Goal: Task Accomplishment & Management: Use online tool/utility

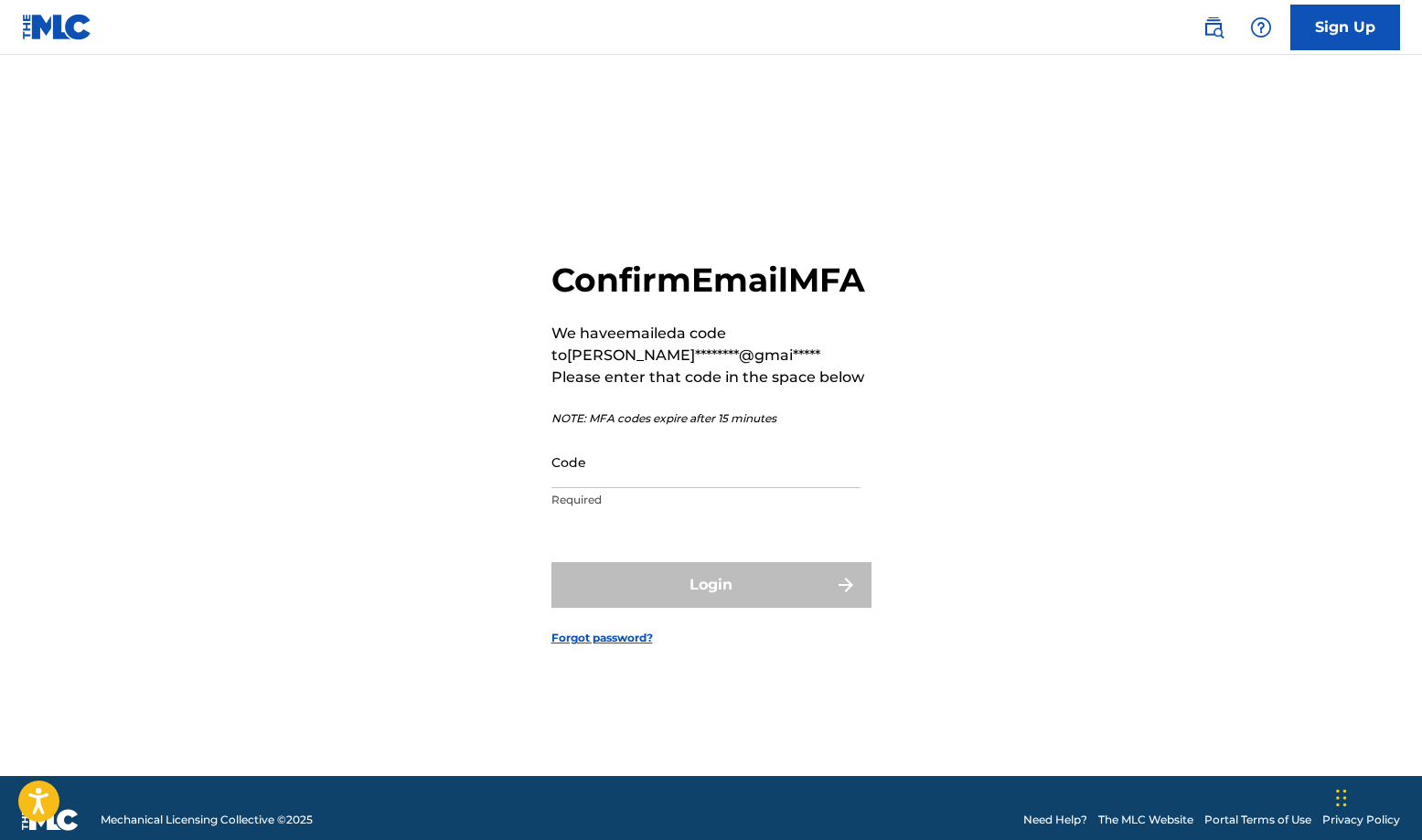
click at [684, 483] on input "Code" at bounding box center [706, 462] width 309 height 52
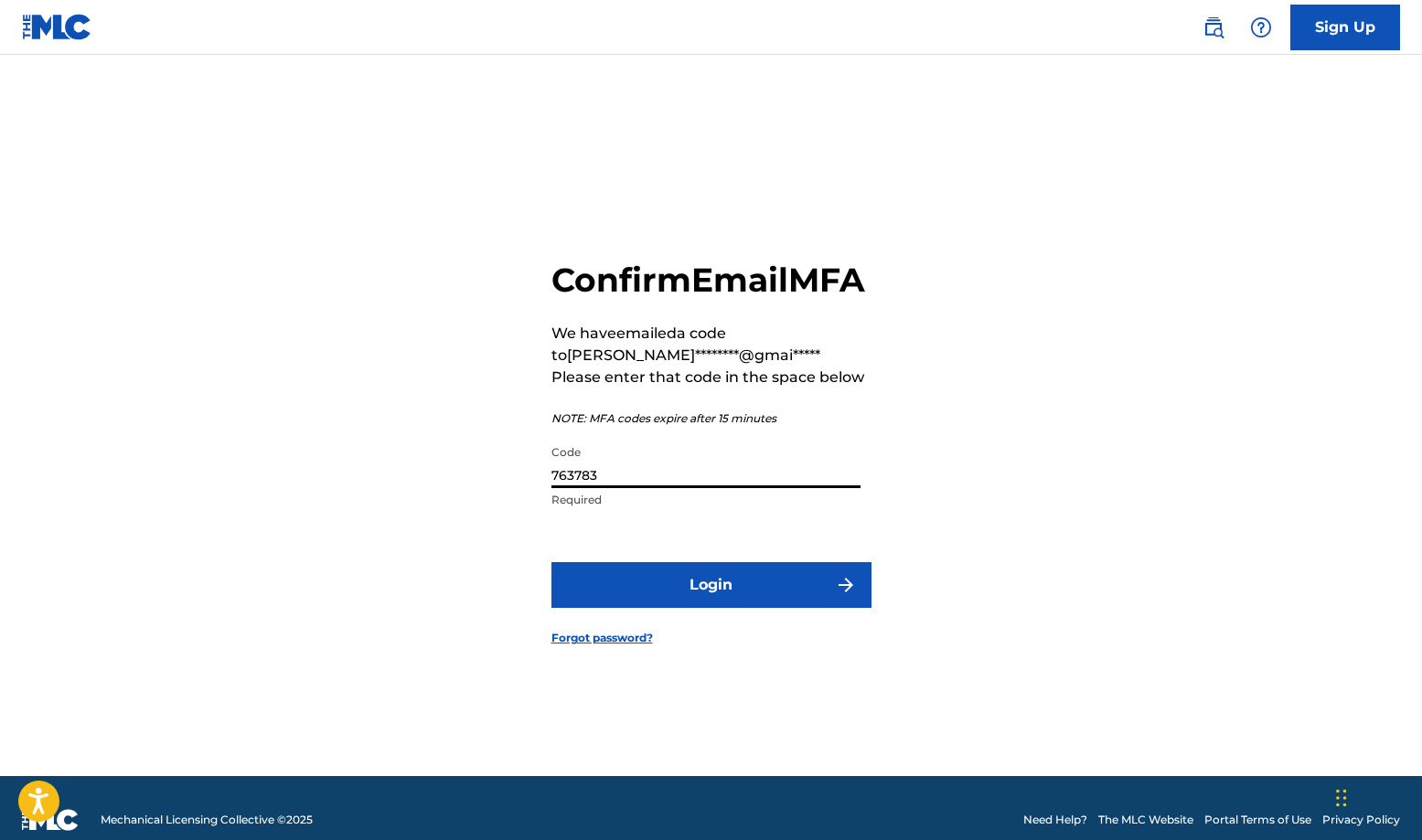
type input "763783"
click at [812, 589] on button "Login" at bounding box center [711, 585] width 320 height 46
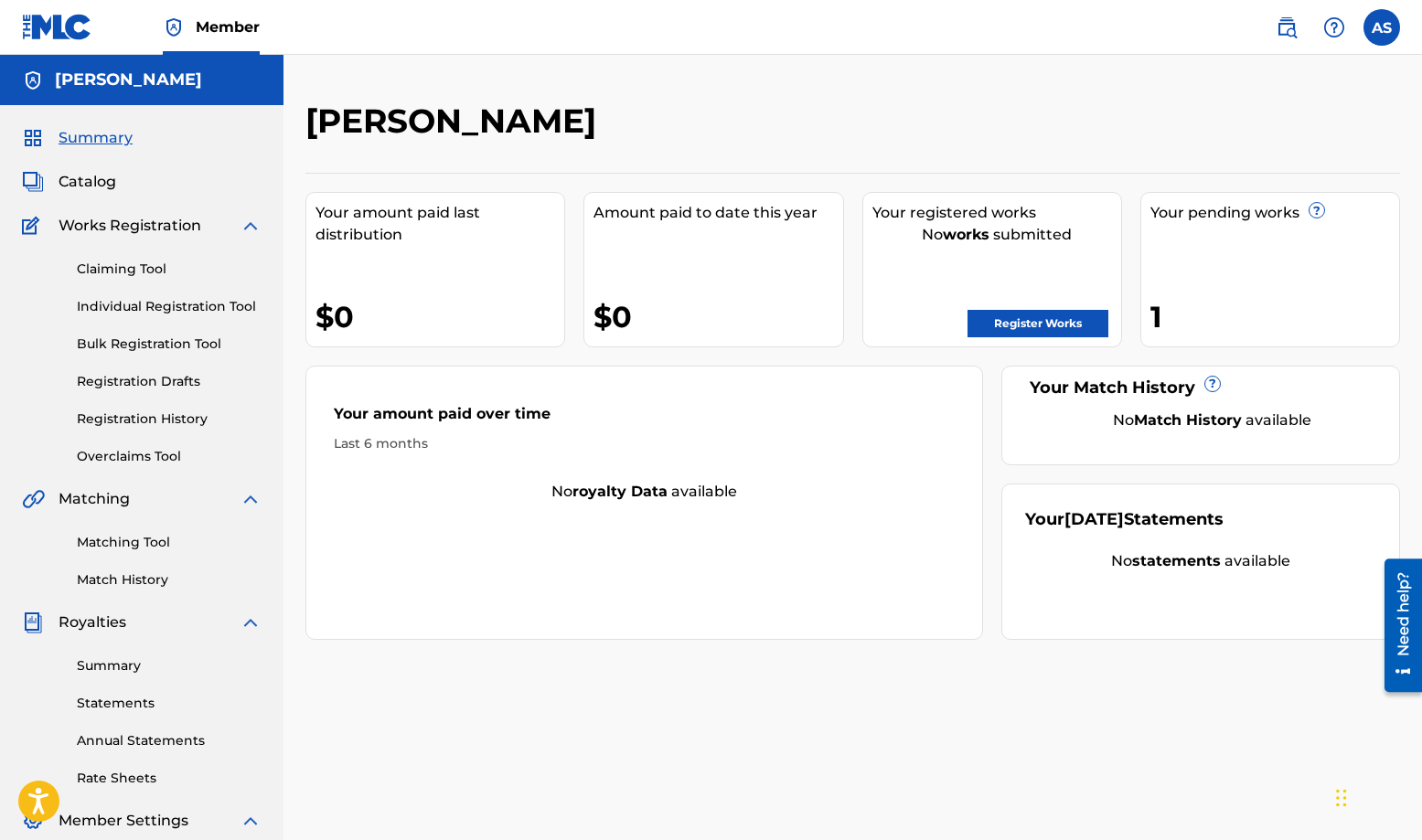
click at [121, 348] on link "Bulk Registration Tool" at bounding box center [169, 344] width 184 height 20
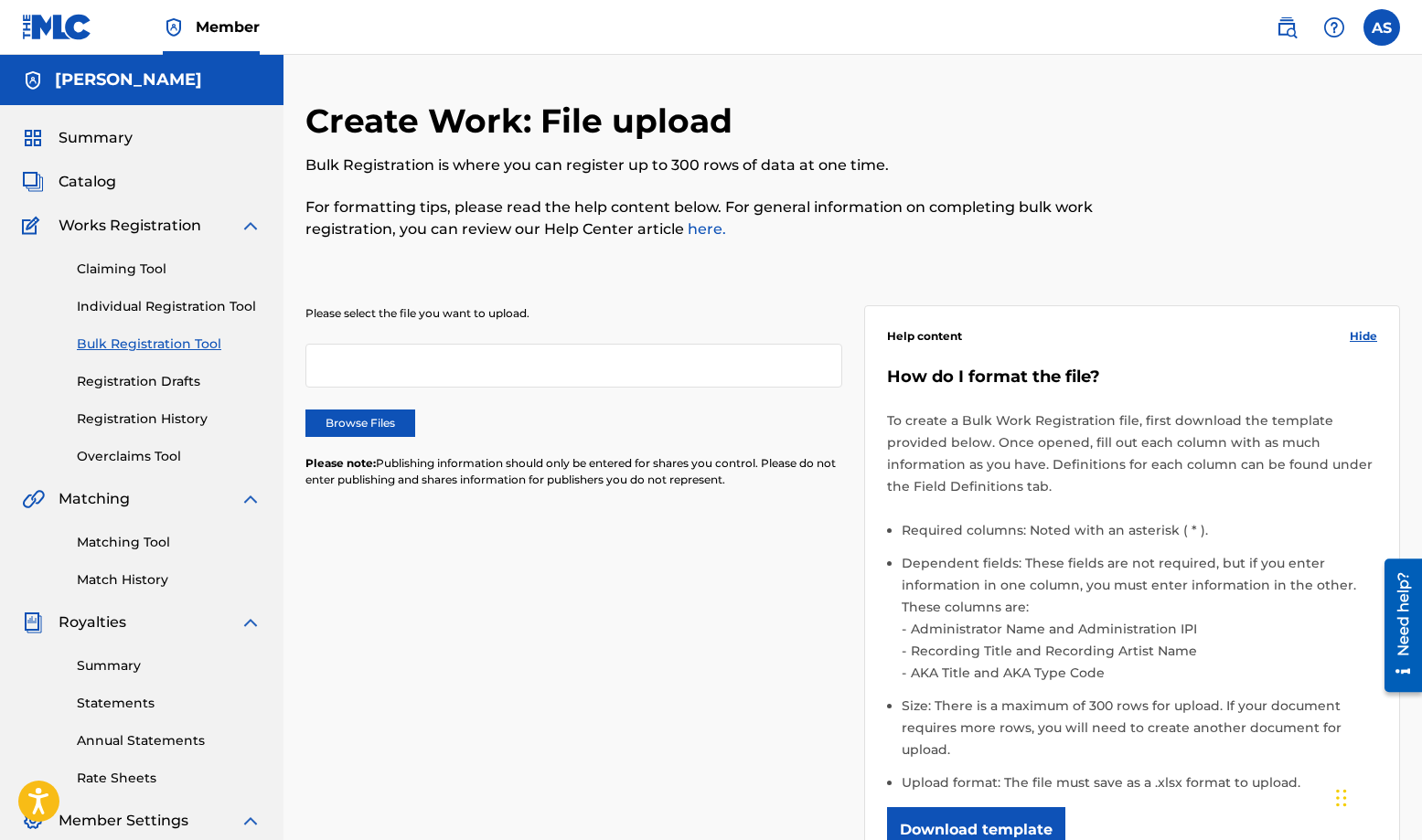
click at [142, 263] on link "Claiming Tool" at bounding box center [169, 269] width 184 height 20
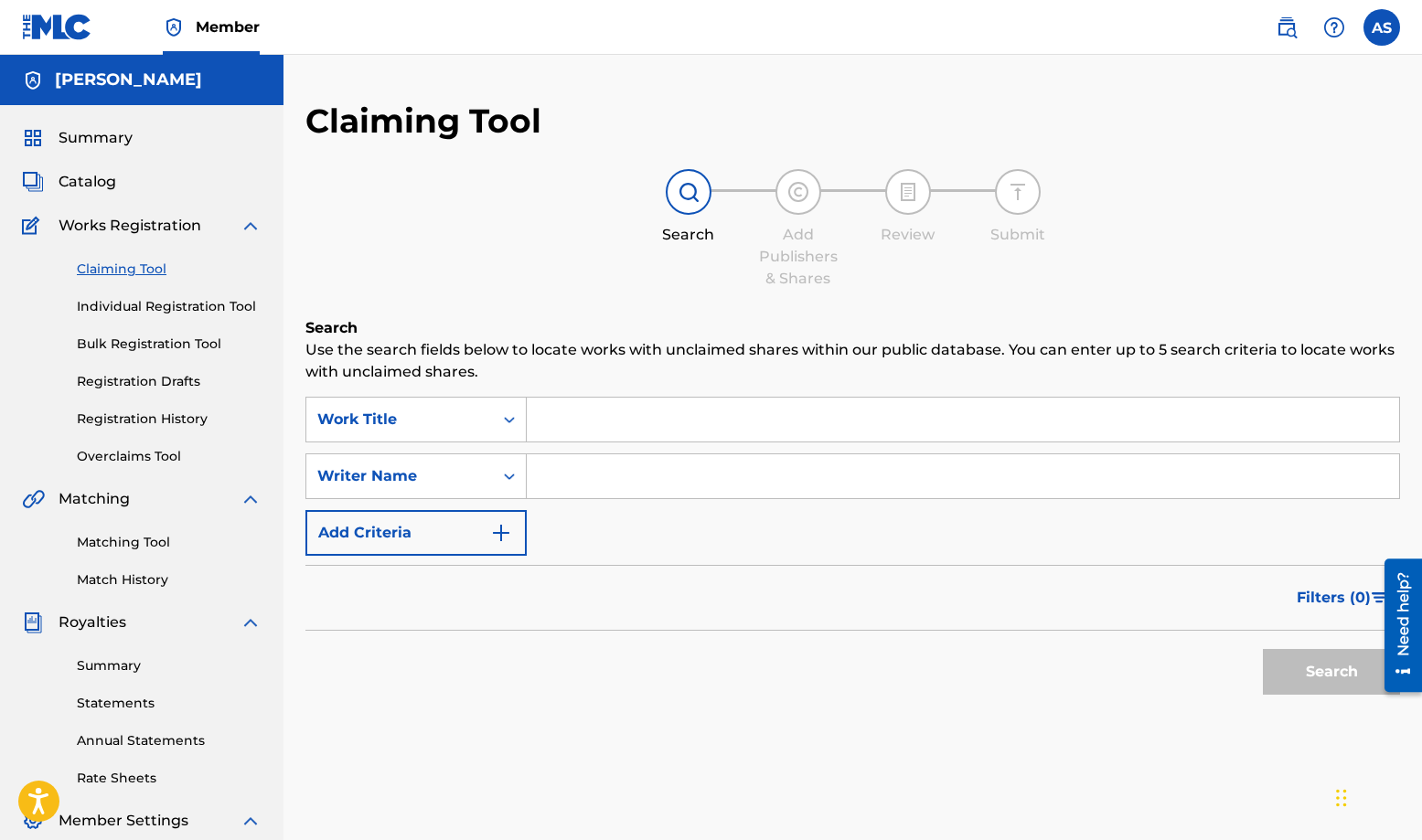
click at [532, 412] on input "Search Form" at bounding box center [963, 419] width 873 height 44
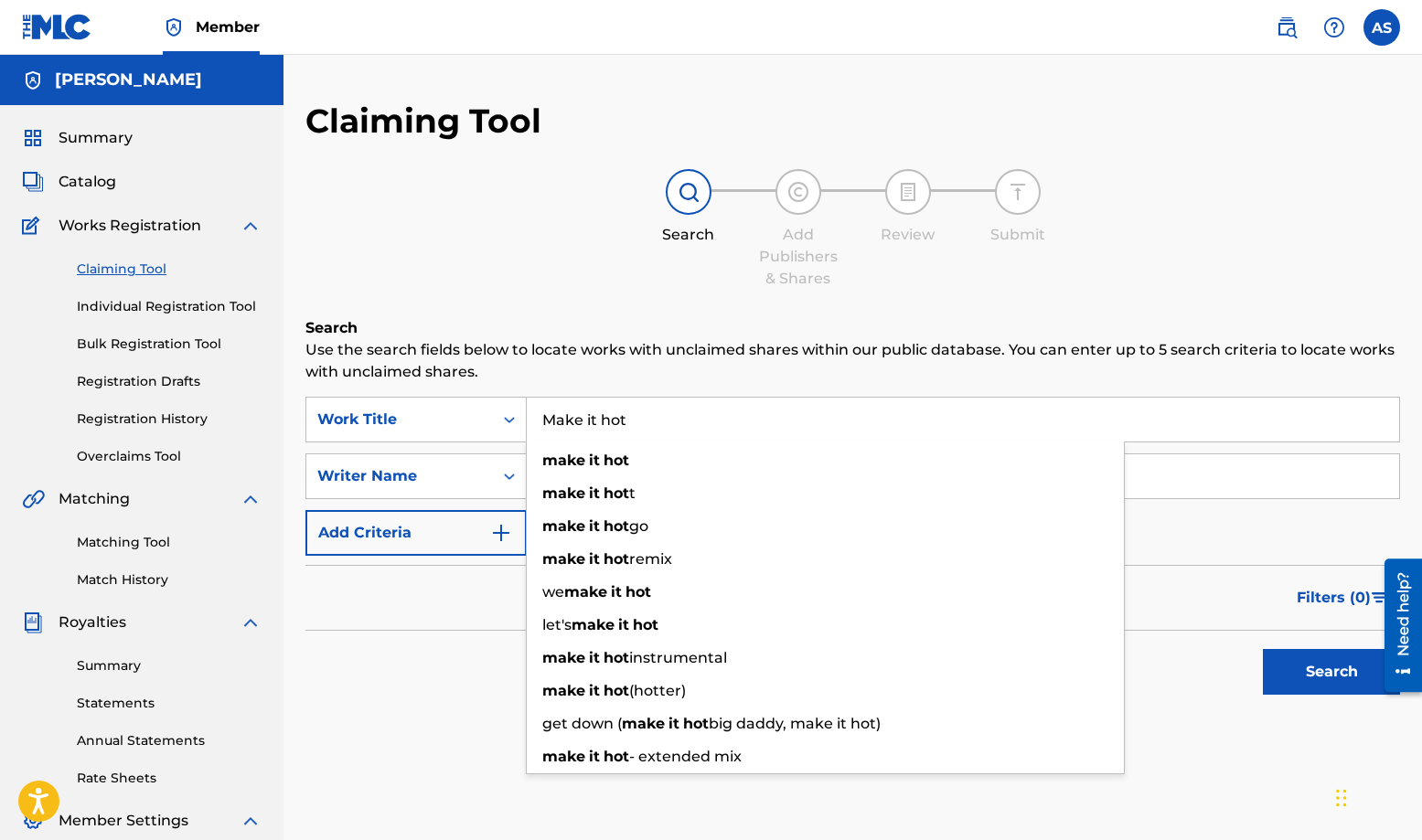
click at [752, 417] on input "Make it hot" at bounding box center [963, 419] width 873 height 44
type input "Make it hot"
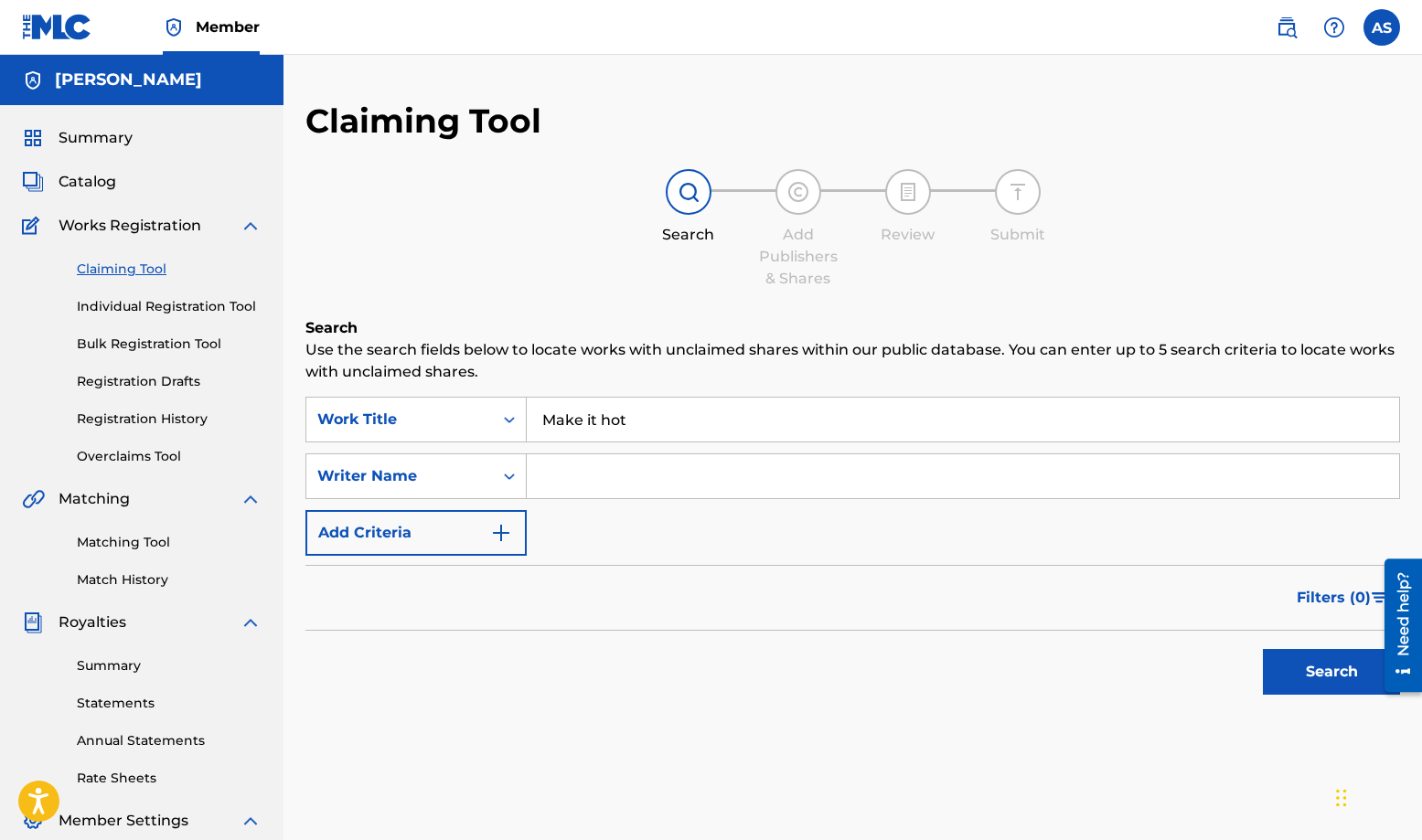
click at [1277, 397] on div "Make it hot" at bounding box center [964, 419] width 874 height 46
click at [1195, 474] on input "Search Form" at bounding box center [963, 476] width 873 height 44
type input "[PERSON_NAME]"
click at [479, 536] on button "Add Criteria" at bounding box center [416, 533] width 222 height 46
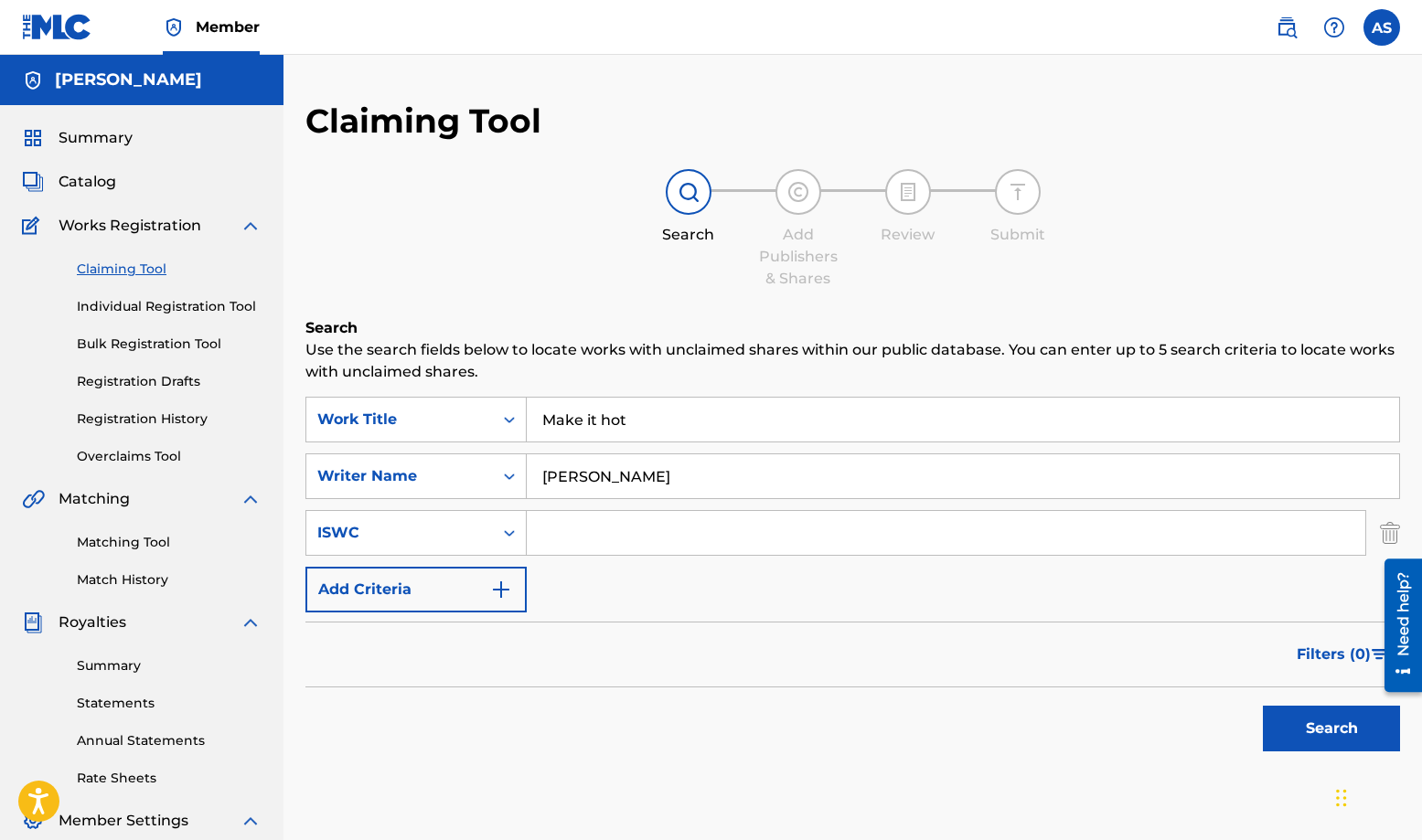
click at [619, 526] on input "Search Form" at bounding box center [946, 533] width 838 height 44
paste input "QZL382052758"
type input "QZL382052758"
drag, startPoint x: 656, startPoint y: 527, endPoint x: 514, endPoint y: 525, distance: 142.0
click at [527, 525] on input "QZL382052758" at bounding box center [946, 533] width 838 height 44
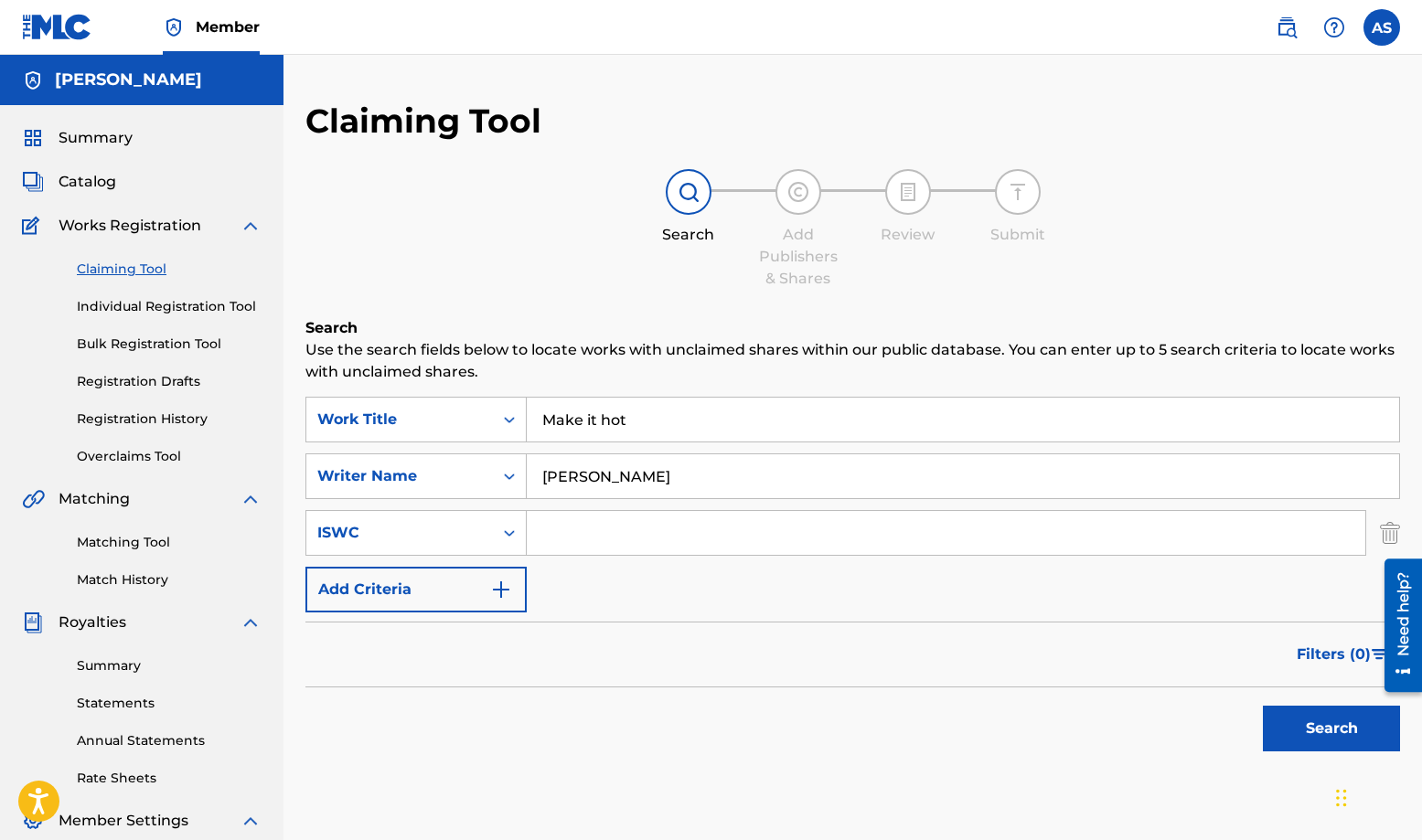
paste input "T3176150684"
type input "T3176150684"
click at [1283, 728] on button "Search" at bounding box center [1331, 728] width 137 height 46
click at [1333, 738] on button "Search" at bounding box center [1331, 728] width 137 height 46
drag, startPoint x: 650, startPoint y: 472, endPoint x: 590, endPoint y: 481, distance: 60.7
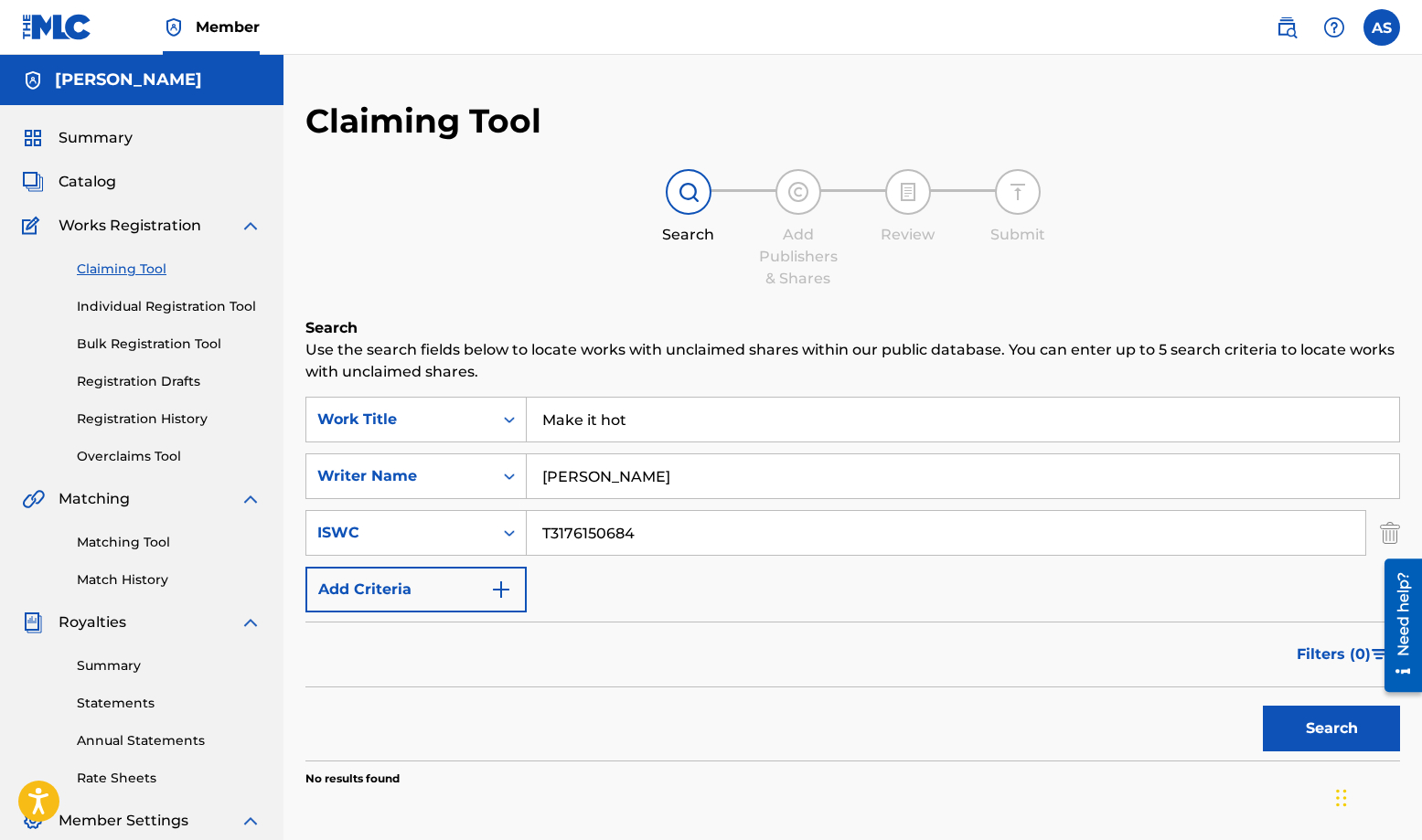
click at [590, 481] on input "[PERSON_NAME]" at bounding box center [963, 476] width 873 height 44
click at [1280, 746] on button "Search" at bounding box center [1331, 728] width 137 height 46
click at [1279, 740] on button "Search" at bounding box center [1331, 728] width 137 height 46
drag, startPoint x: 654, startPoint y: 473, endPoint x: 607, endPoint y: 476, distance: 47.1
click at [607, 476] on input "Seantre music" at bounding box center [963, 476] width 873 height 44
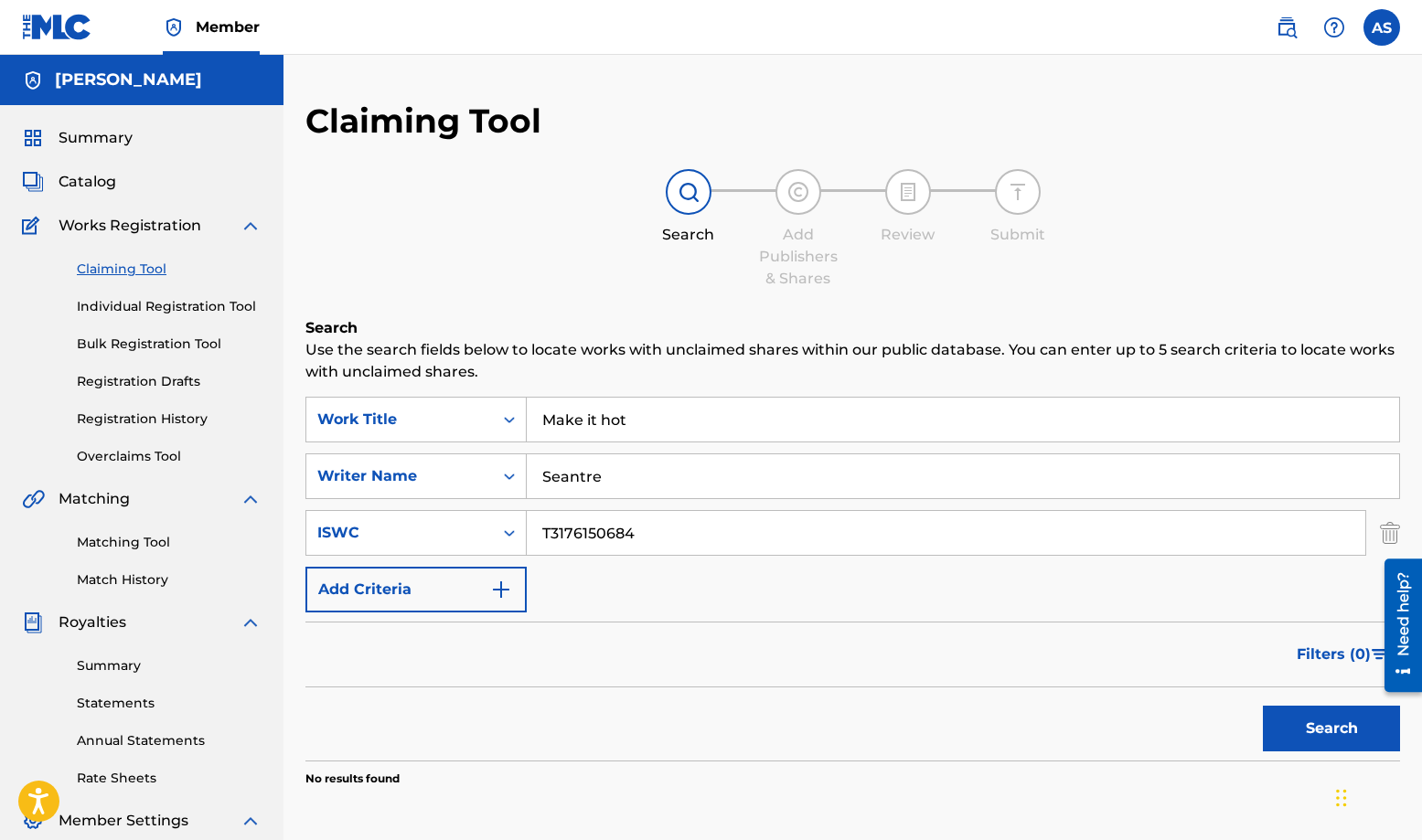
type input "Seantre"
click at [1328, 724] on button "Search" at bounding box center [1331, 728] width 137 height 46
drag, startPoint x: 603, startPoint y: 479, endPoint x: 536, endPoint y: 477, distance: 67.0
click at [536, 477] on input "Seantre" at bounding box center [963, 476] width 873 height 44
